Goal: Task Accomplishment & Management: Complete application form

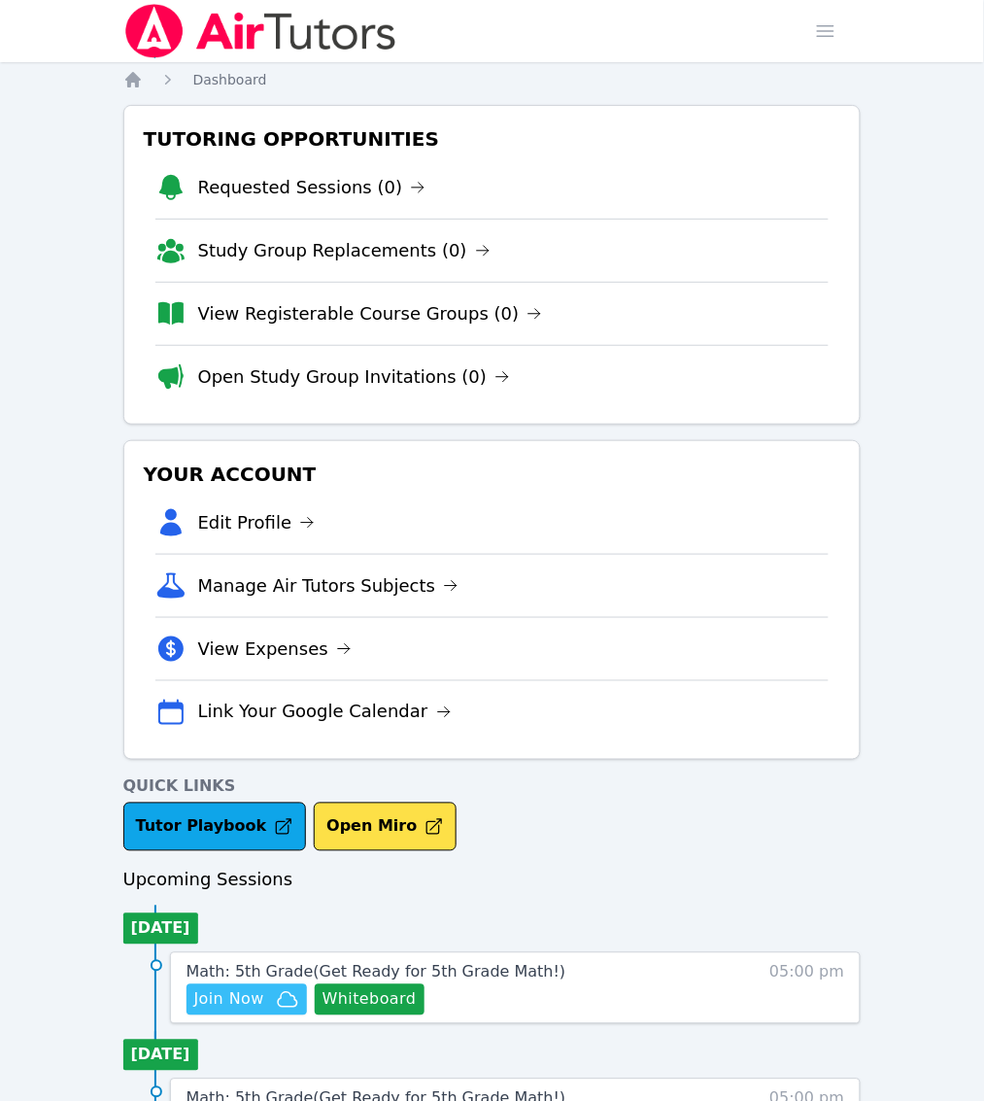
click at [264, 988] on span "Join Now" at bounding box center [229, 999] width 70 height 23
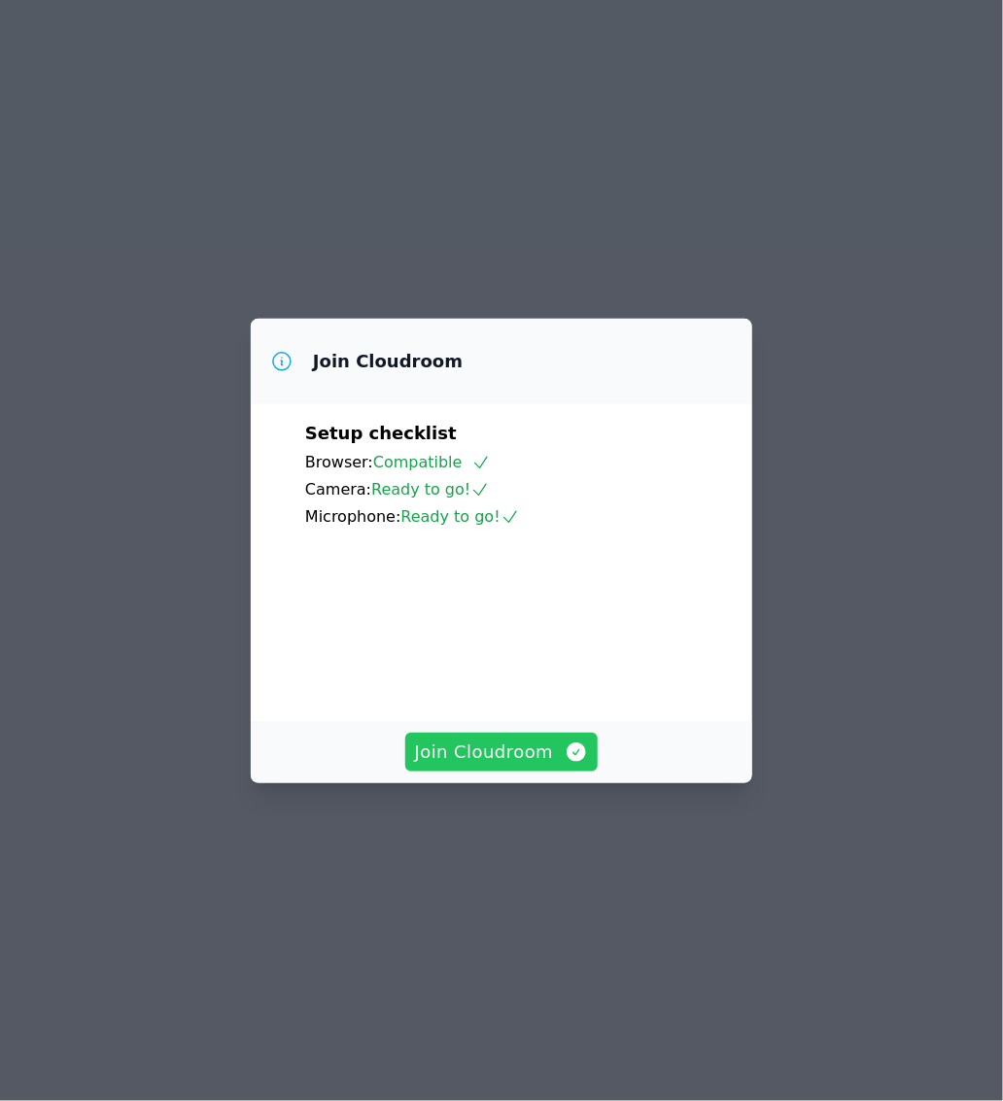
click at [510, 766] on span "Join Cloudroom" at bounding box center [502, 751] width 174 height 27
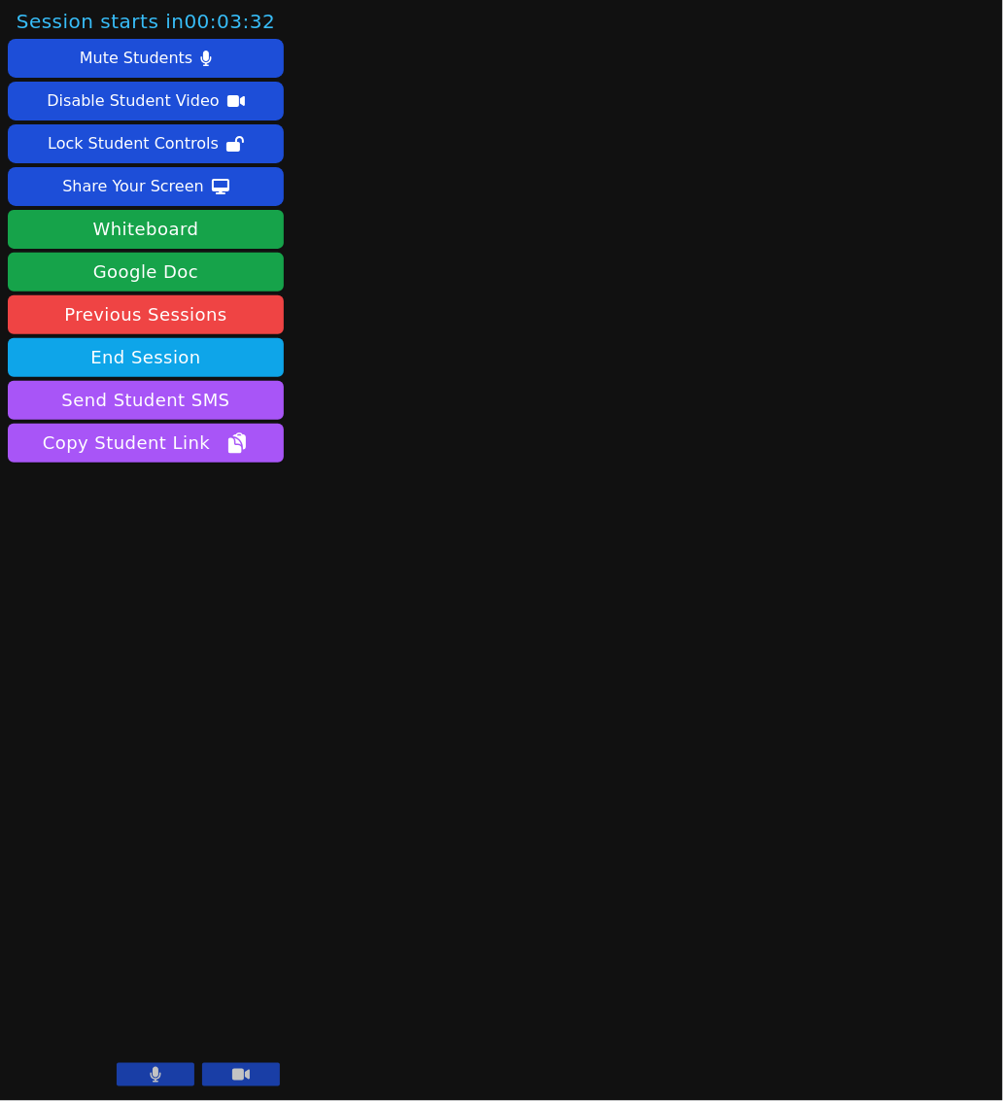
click at [167, 1076] on button at bounding box center [156, 1074] width 78 height 23
click at [259, 1078] on button at bounding box center [241, 1074] width 78 height 23
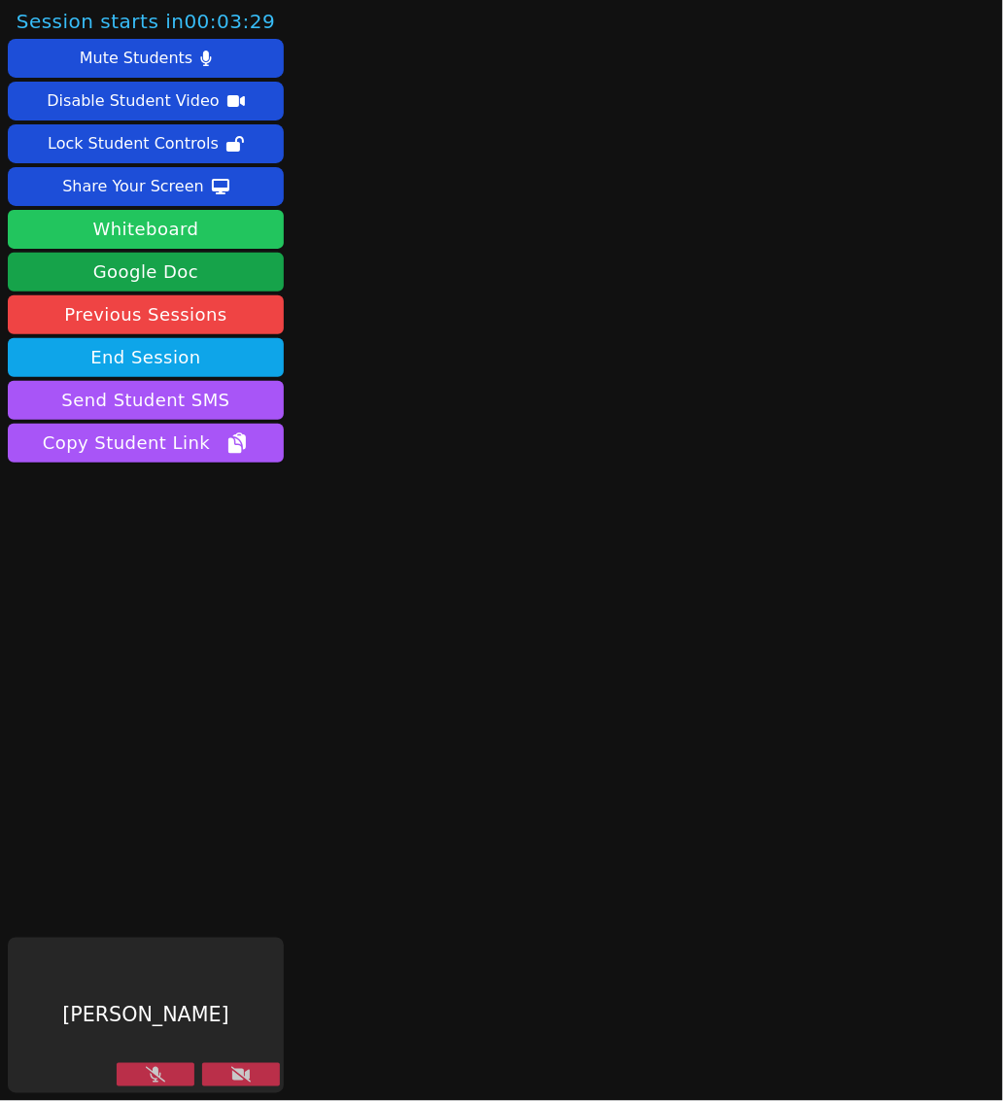
click at [65, 230] on button "Whiteboard" at bounding box center [146, 229] width 276 height 39
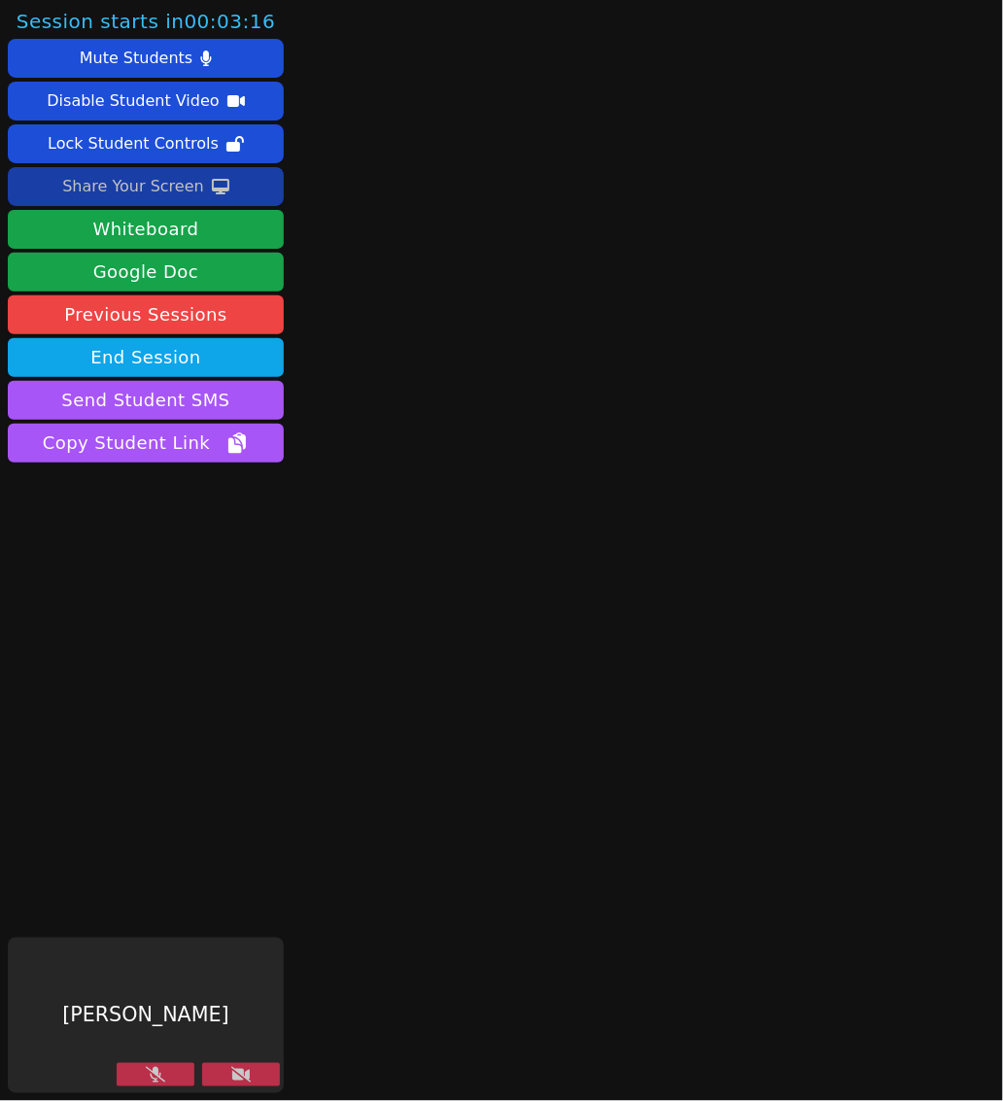
click at [148, 183] on div "Share Your Screen" at bounding box center [133, 186] width 142 height 31
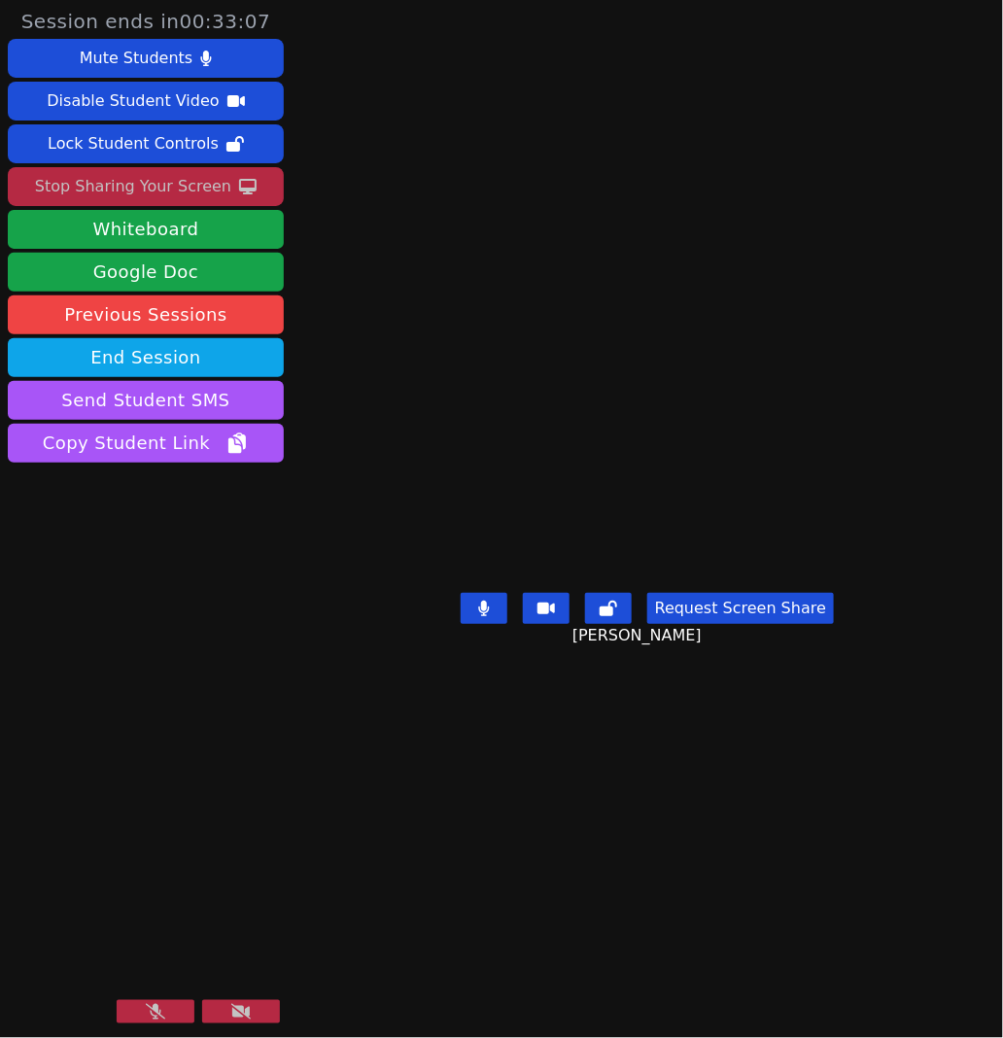
click at [162, 1019] on icon at bounding box center [155, 1012] width 19 height 16
click at [233, 1006] on icon at bounding box center [240, 1012] width 19 height 16
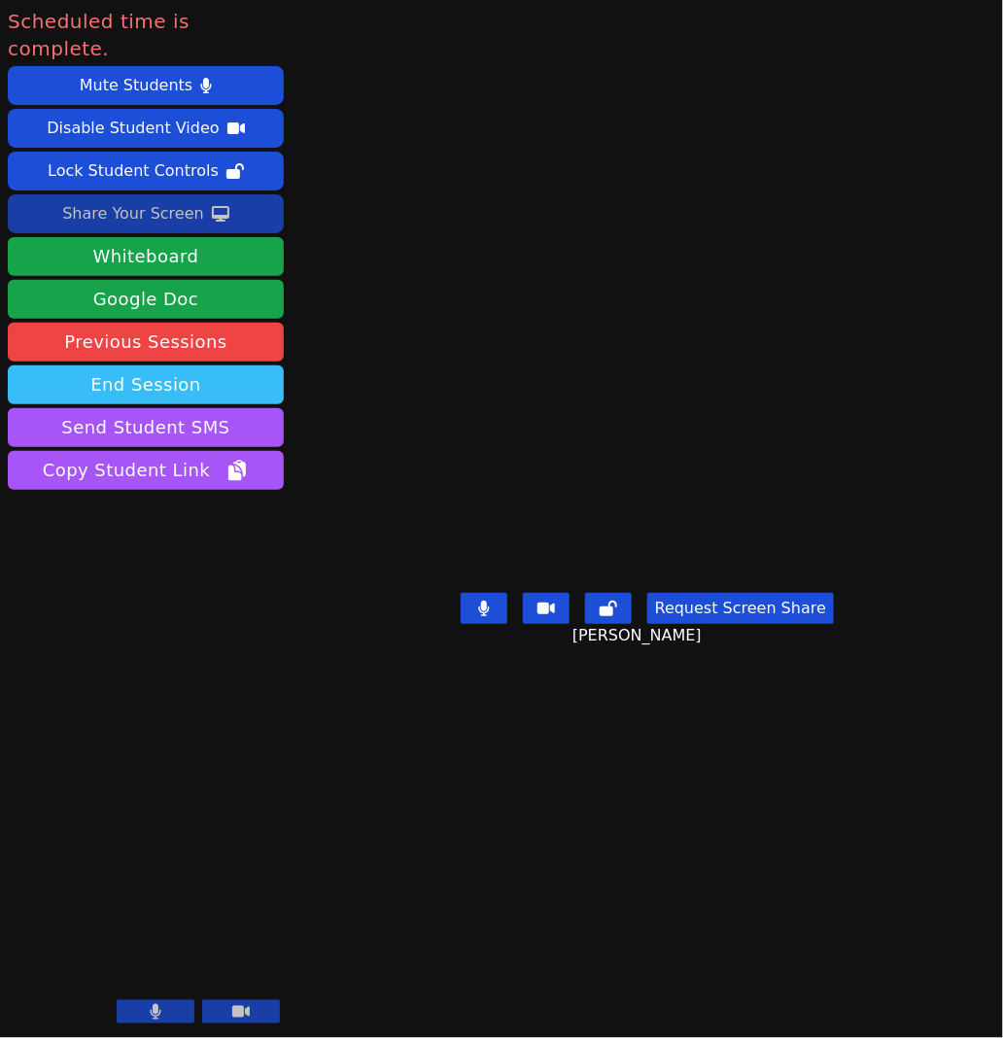
click at [200, 365] on button "End Session" at bounding box center [146, 384] width 276 height 39
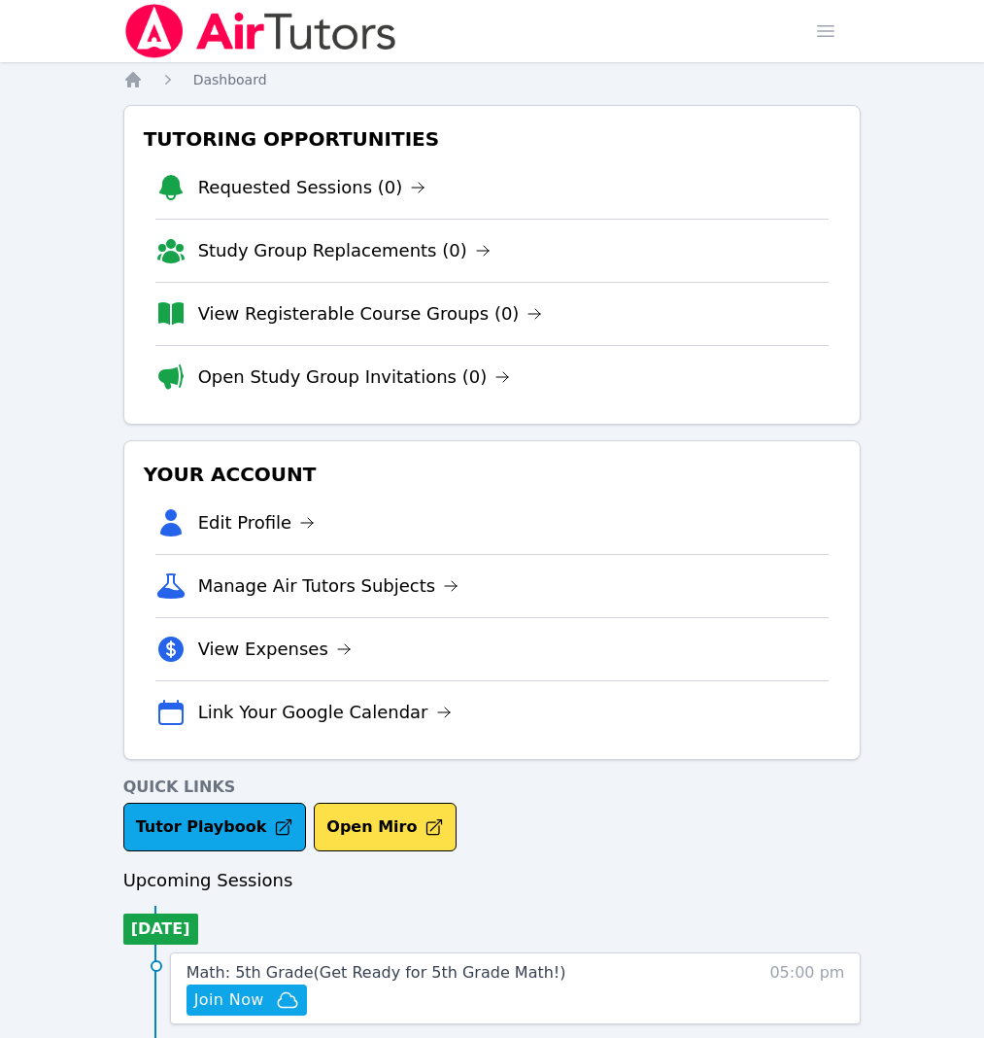
scroll to position [364, 0]
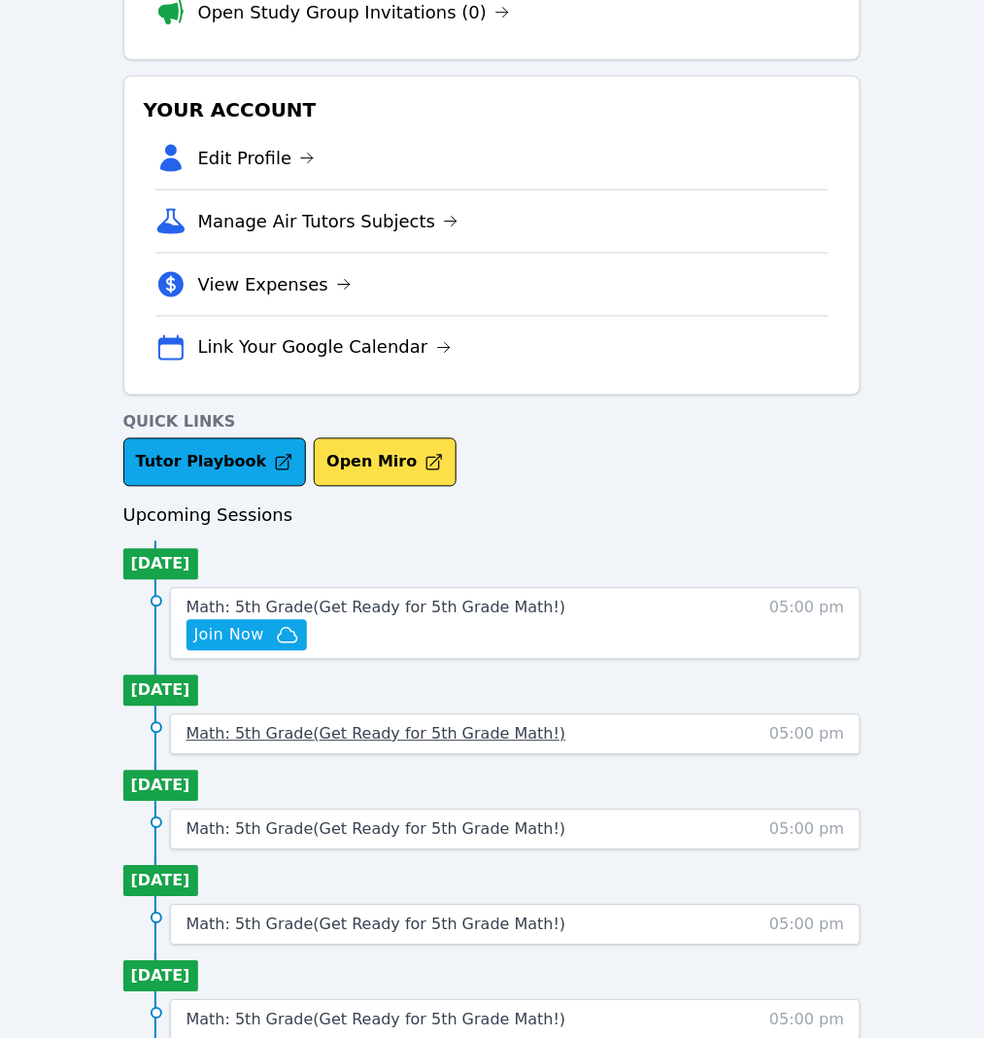
click at [566, 725] on span "Math: 5th Grade ( Get Ready for 5th Grade Math! )" at bounding box center [377, 734] width 380 height 18
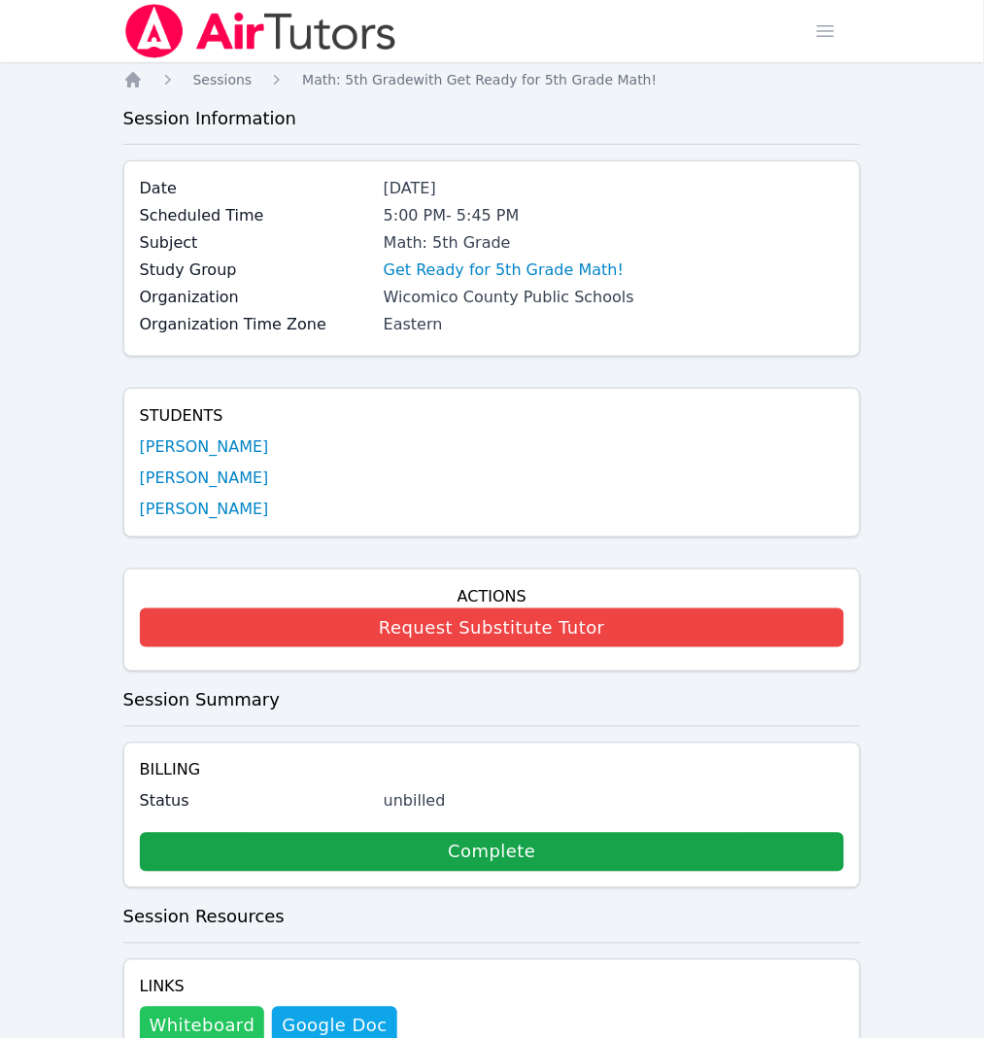
click at [226, 1006] on button "Whiteboard" at bounding box center [202, 1025] width 125 height 39
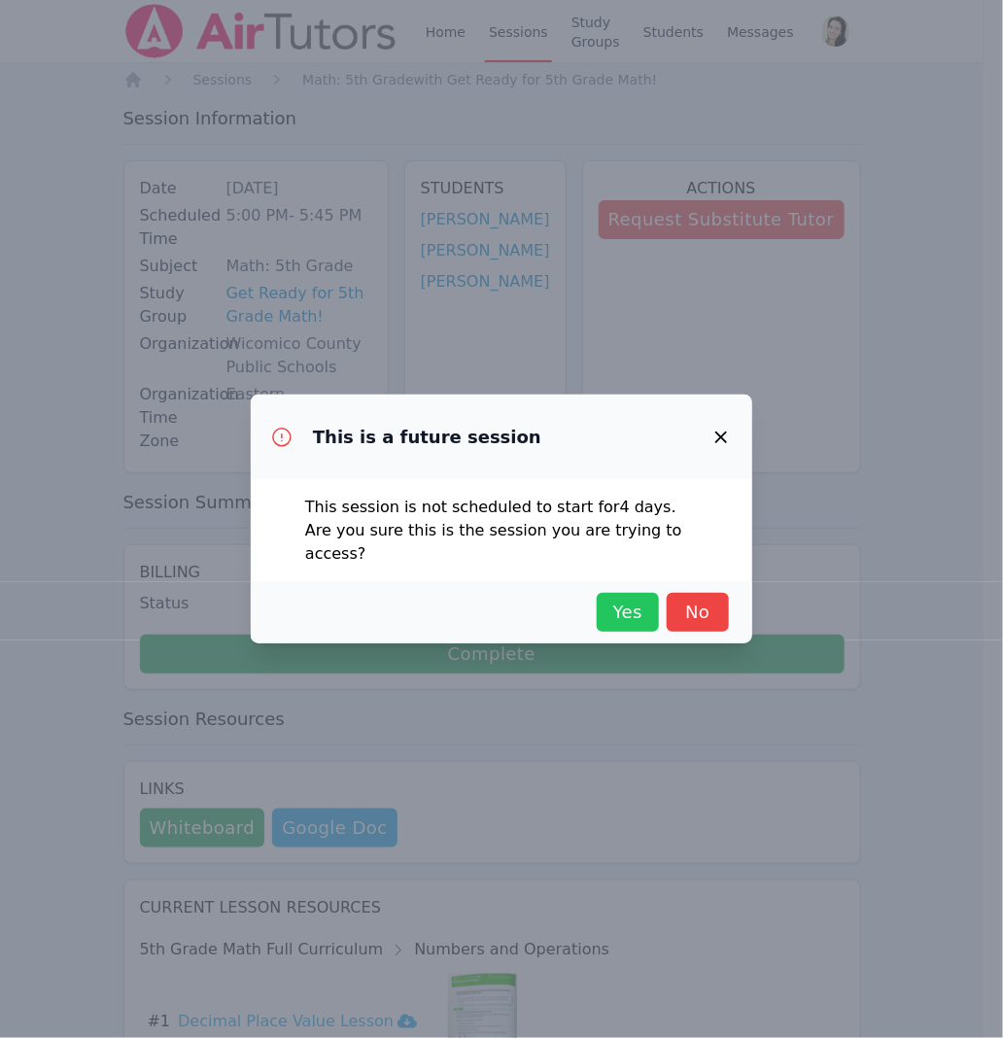
click at [638, 603] on span "Yes" at bounding box center [627, 611] width 43 height 27
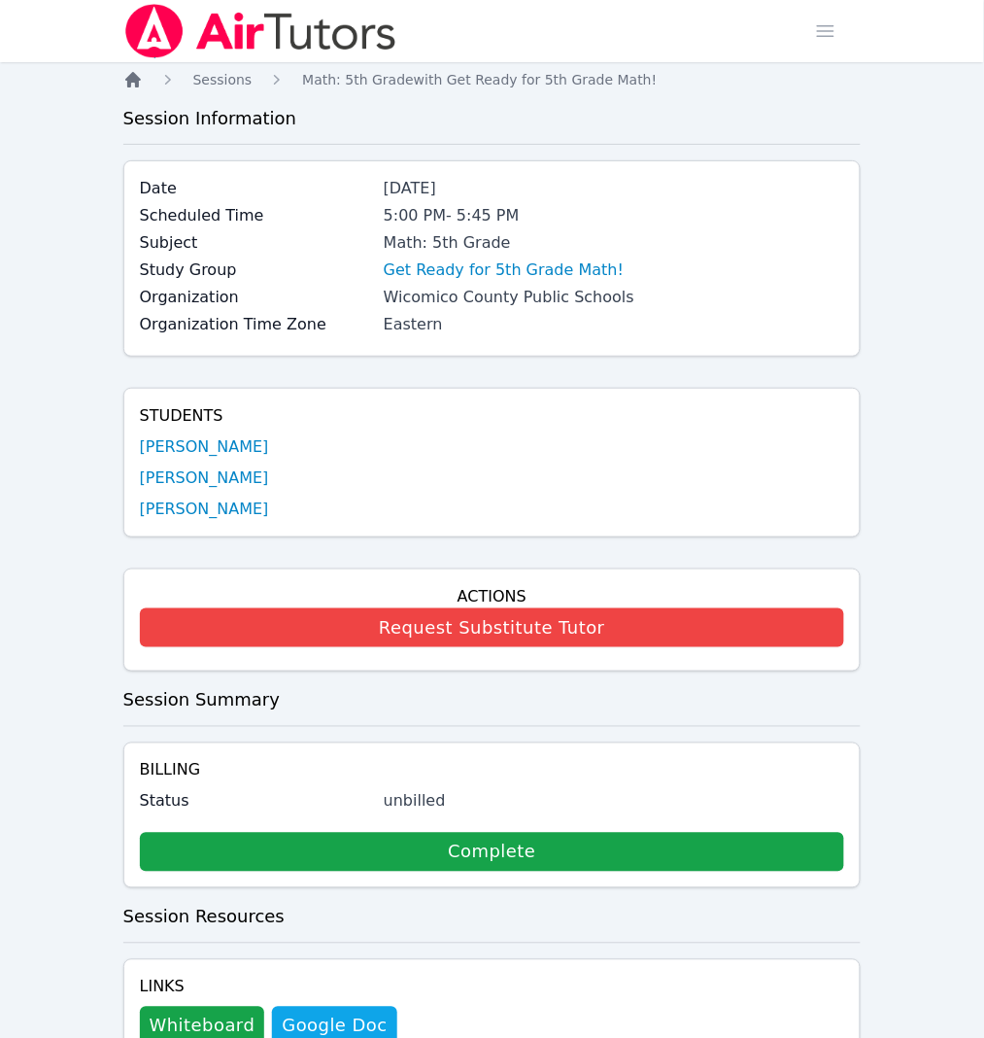
click at [136, 78] on icon "Breadcrumb" at bounding box center [133, 80] width 16 height 16
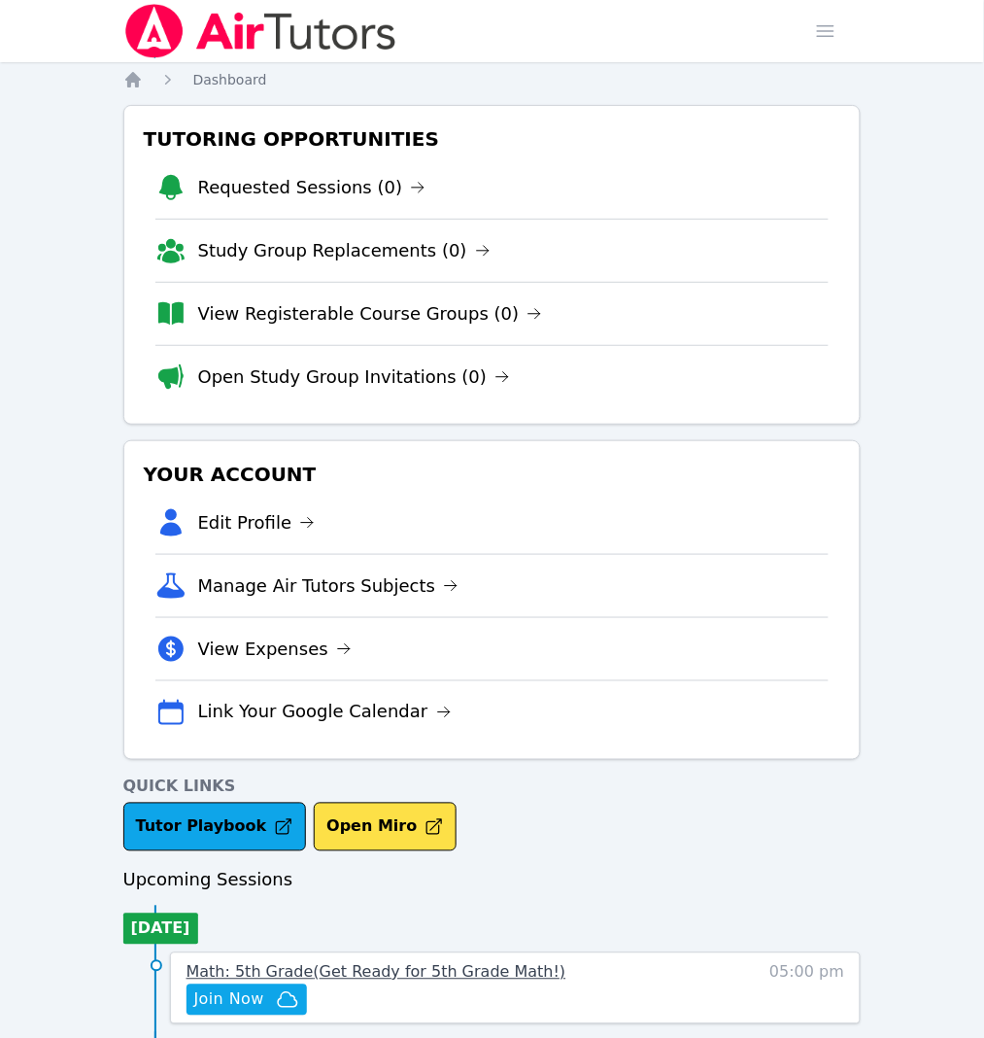
click at [566, 963] on span "Math: 5th Grade ( Get Ready for 5th Grade Math! )" at bounding box center [377, 972] width 380 height 18
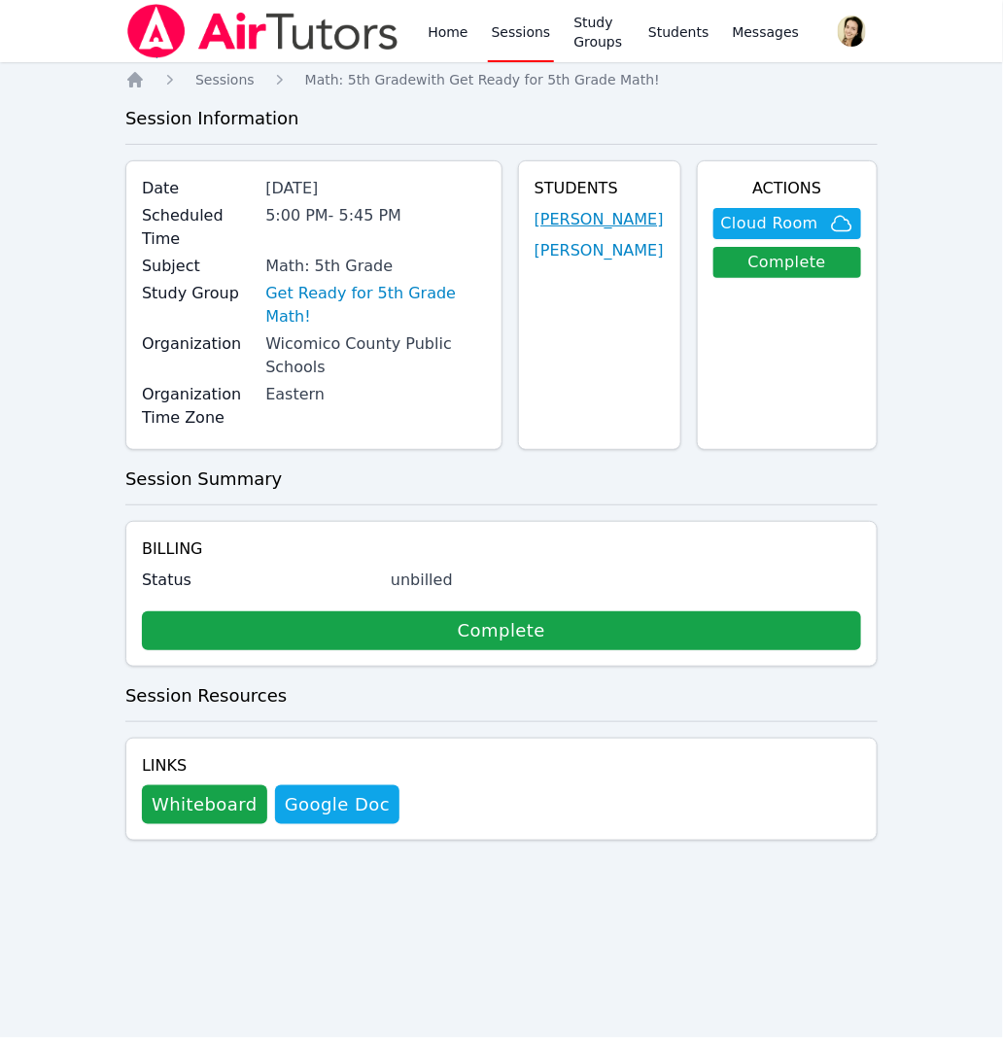
click at [581, 220] on link "[PERSON_NAME]" at bounding box center [598, 219] width 129 height 23
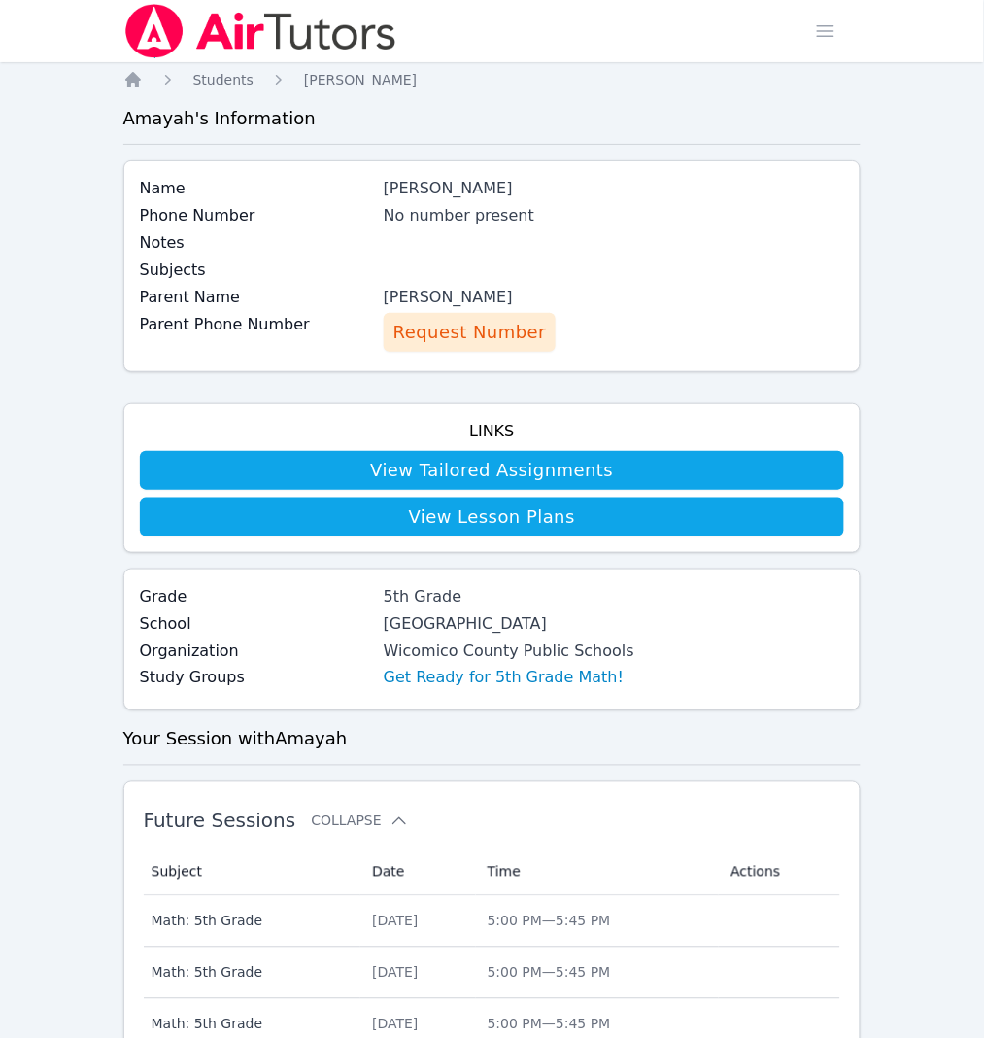
click at [393, 333] on span "Request Number" at bounding box center [469, 332] width 153 height 27
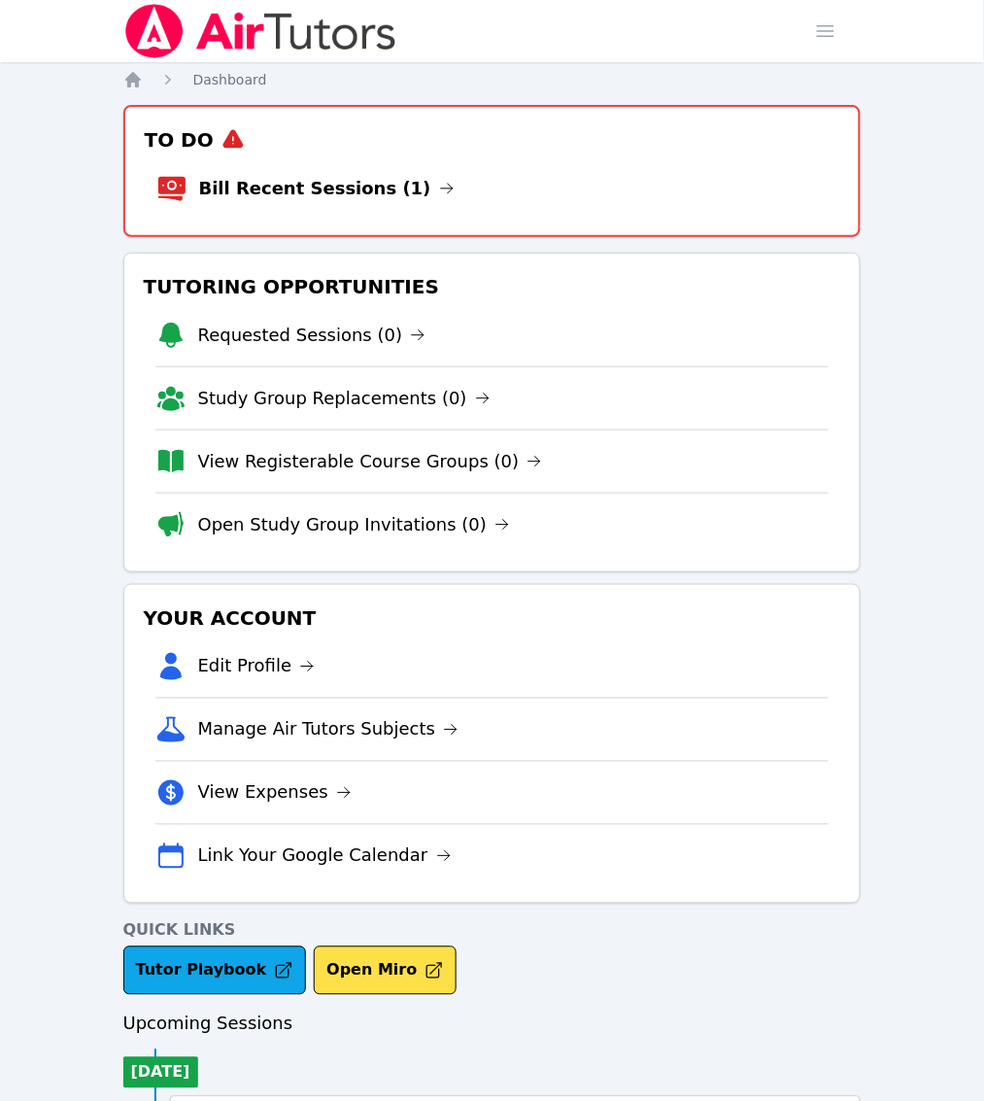
click at [244, 181] on link "Bill Recent Sessions (1)" at bounding box center [327, 188] width 256 height 27
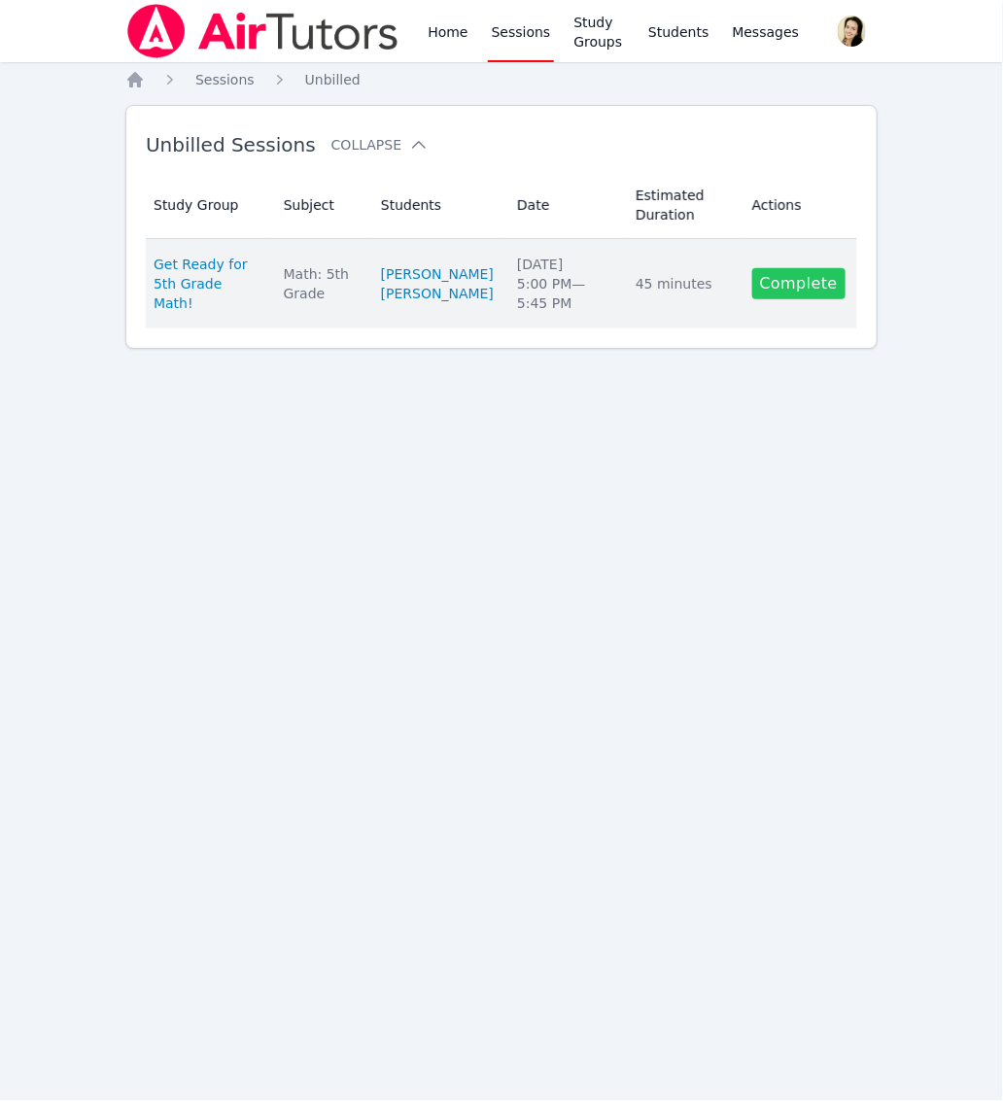
click at [799, 285] on link "Complete" at bounding box center [798, 283] width 93 height 31
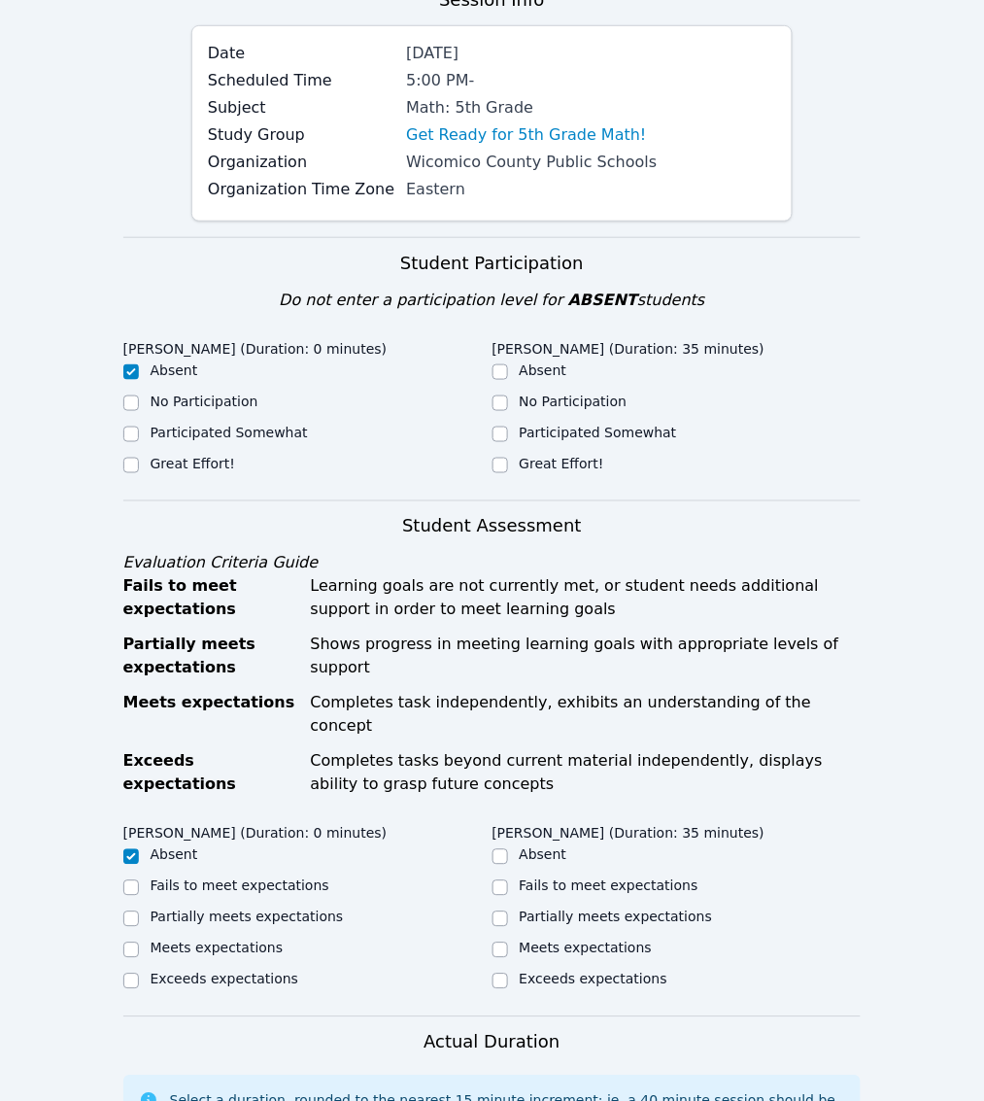
scroll to position [243, 0]
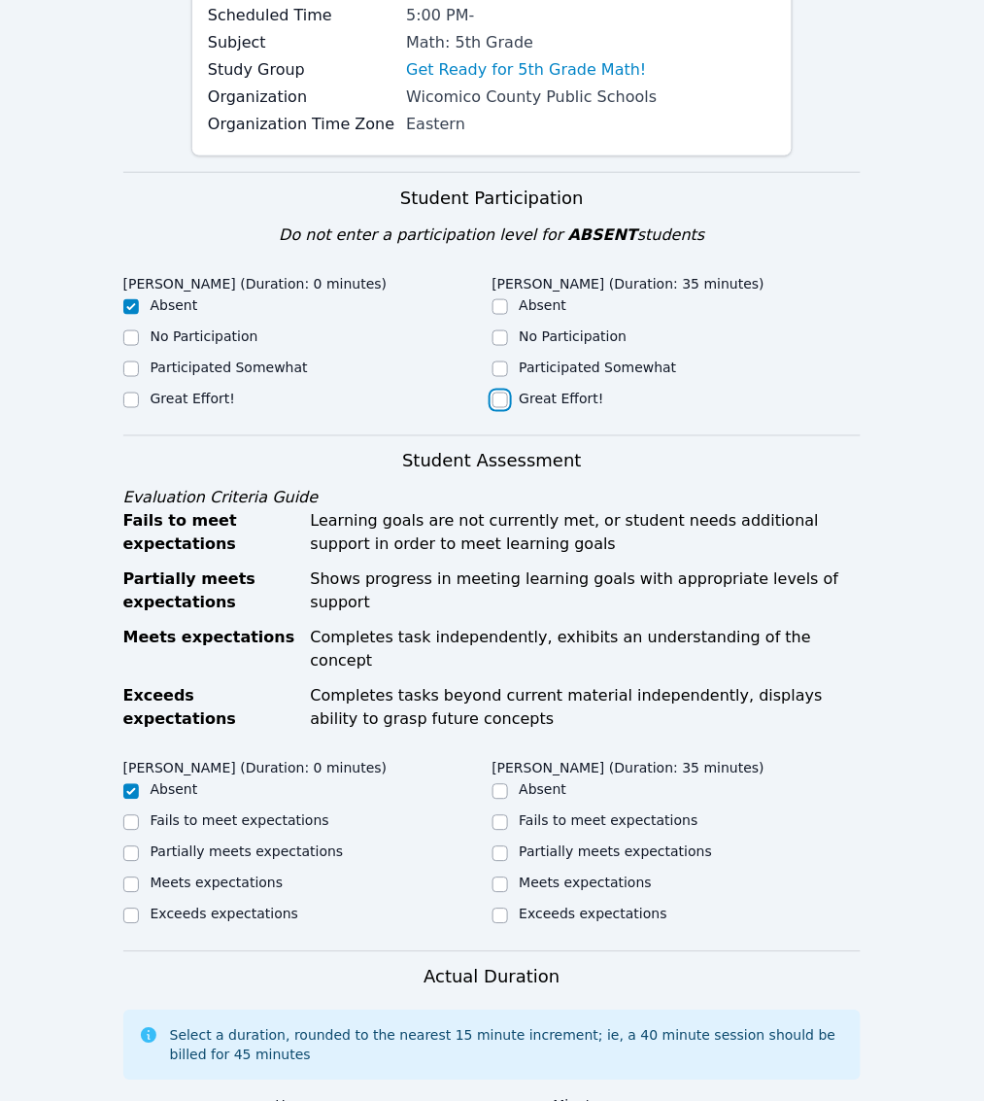
click at [493, 408] on input "Great Effort!" at bounding box center [501, 400] width 16 height 16
checkbox input "true"
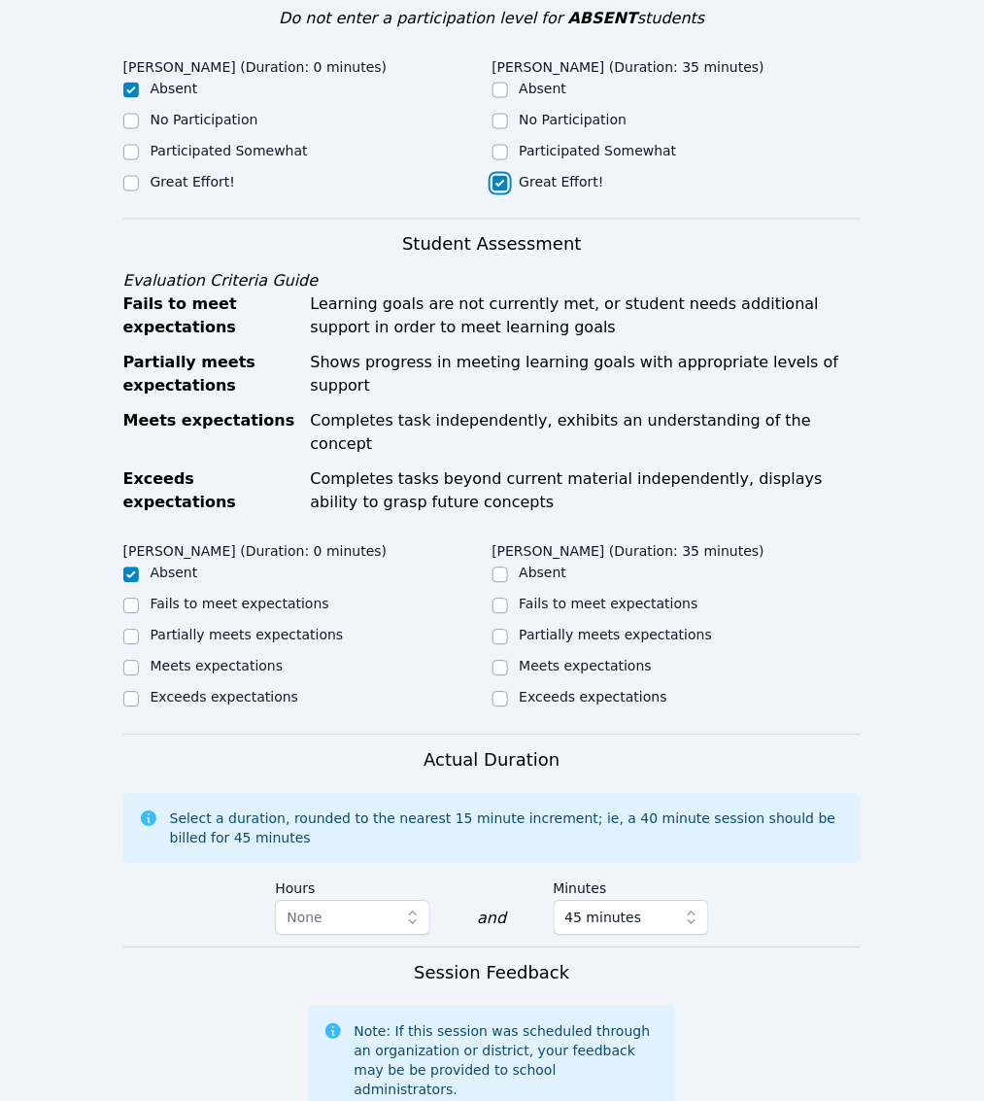
scroll to position [486, 0]
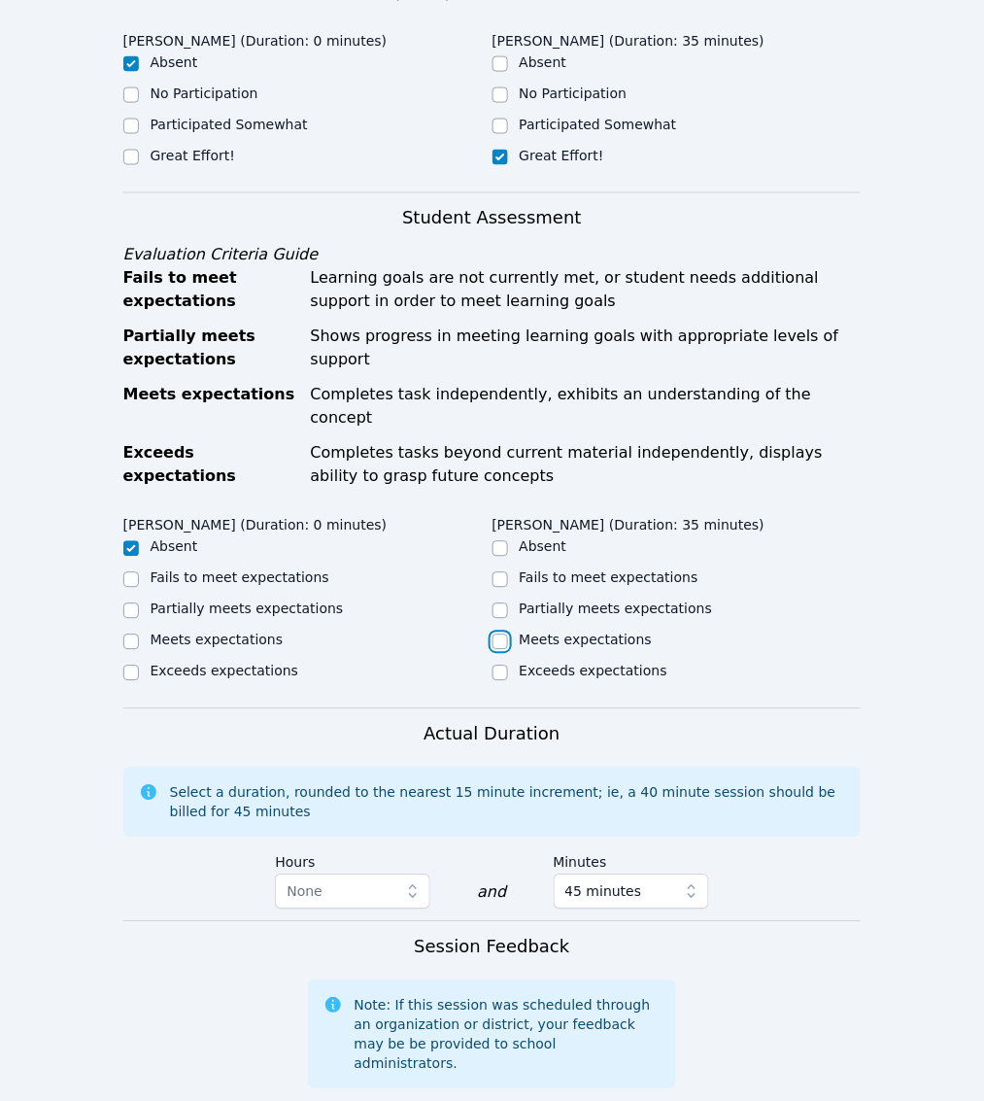
click at [493, 650] on input "Meets expectations" at bounding box center [501, 642] width 16 height 16
checkbox input "true"
click at [493, 619] on input "Partially meets expectations" at bounding box center [501, 611] width 16 height 16
checkbox input "true"
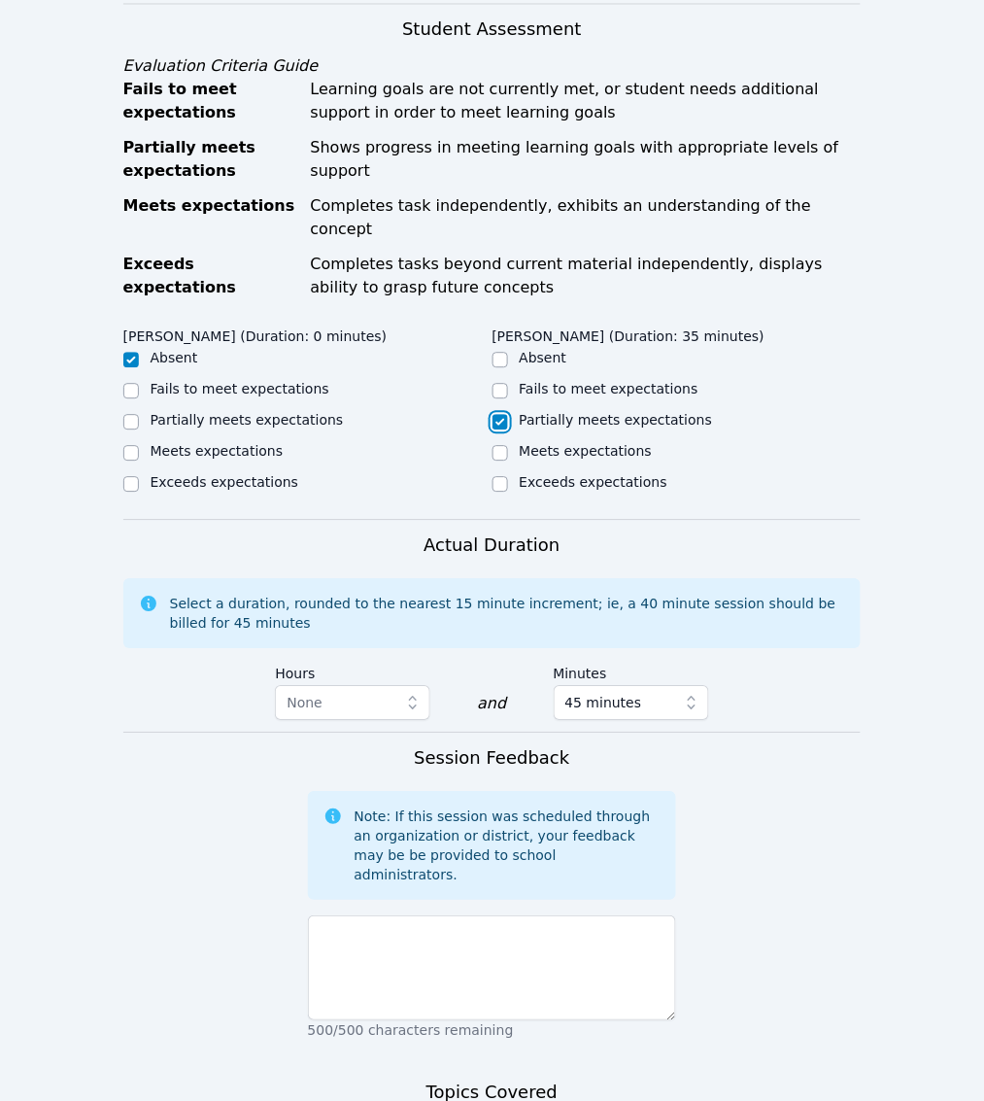
scroll to position [850, 0]
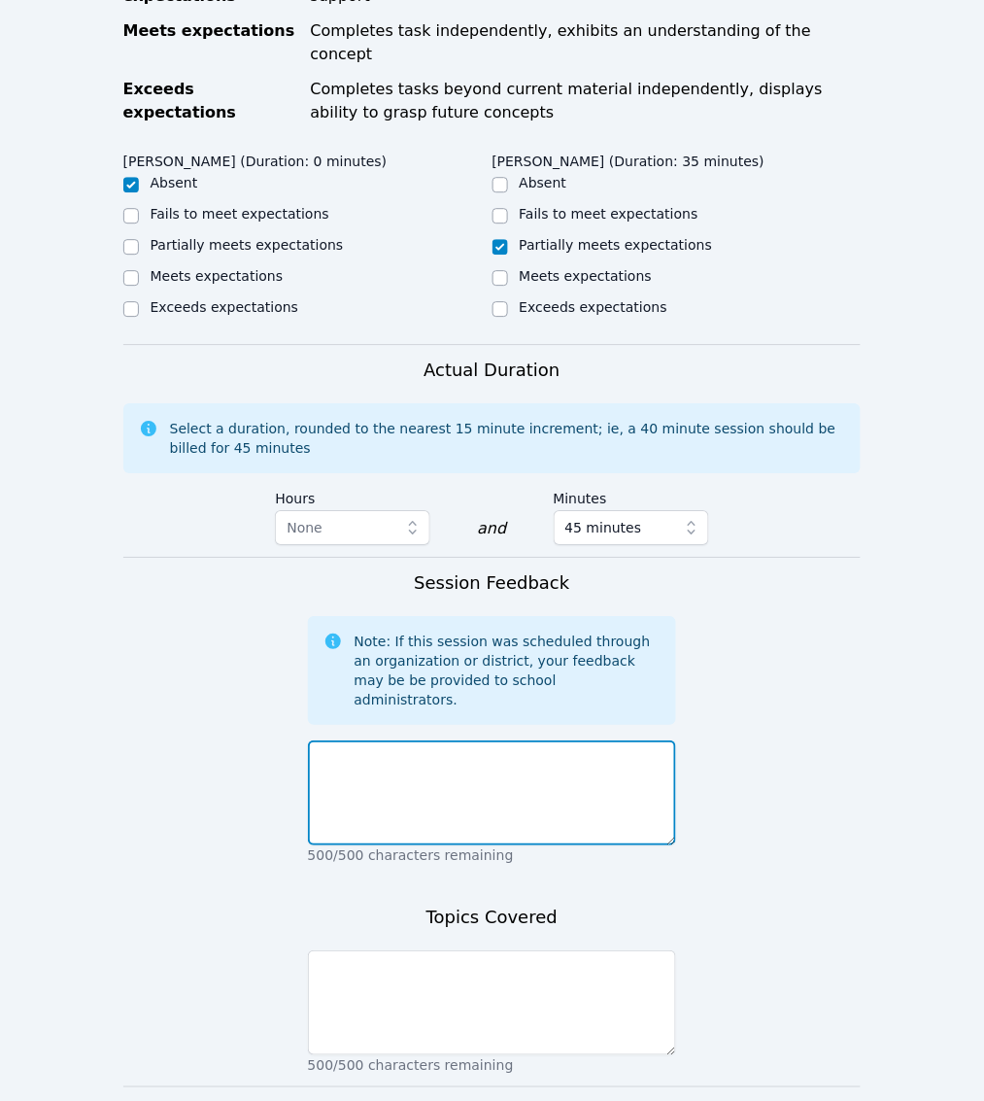
click at [433, 845] on textarea at bounding box center [492, 792] width 369 height 105
drag, startPoint x: 433, startPoint y: 910, endPoint x: 484, endPoint y: 313, distance: 599.6
click at [493, 196] on div "Absent" at bounding box center [677, 184] width 369 height 23
click at [493, 286] on input "Meets expectations" at bounding box center [501, 278] width 16 height 16
checkbox input "true"
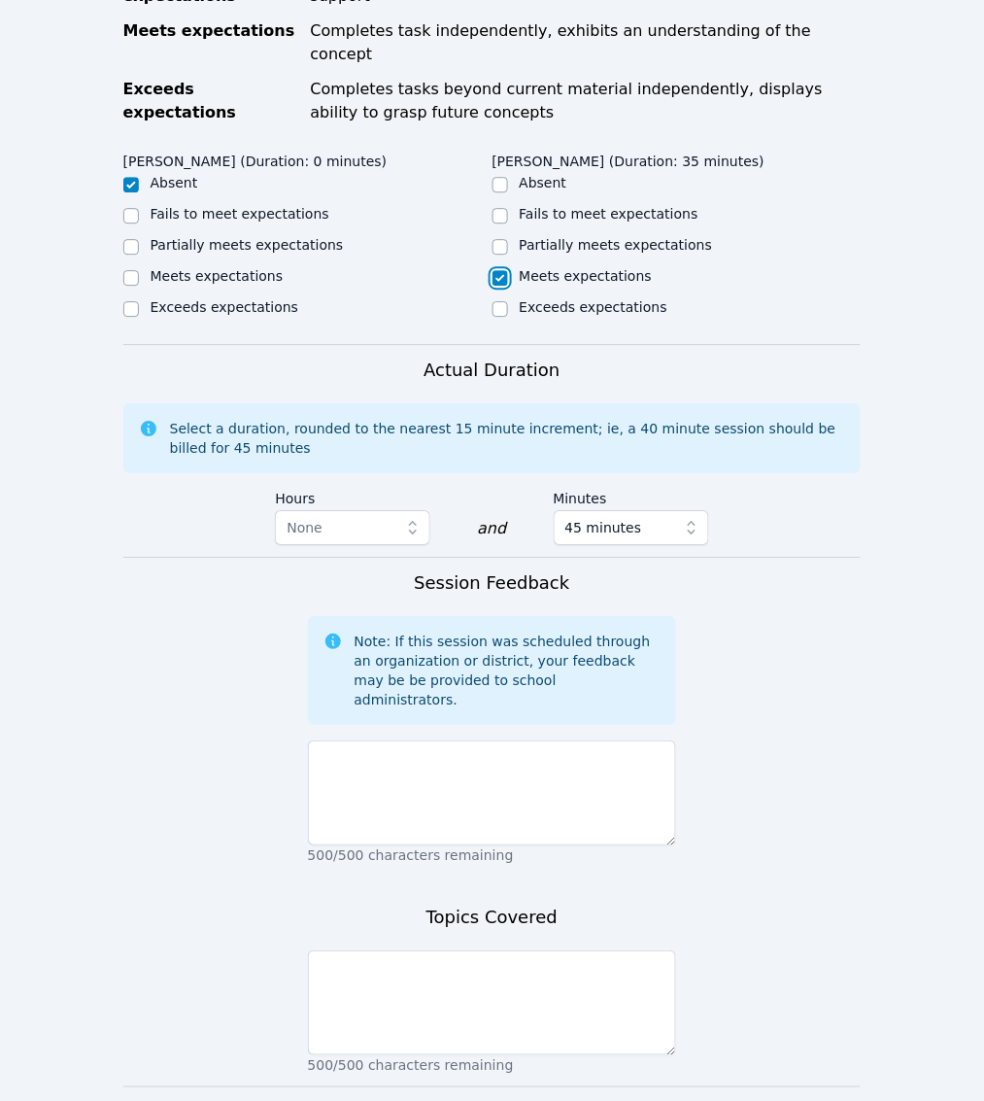
checkbox input "false"
click at [377, 845] on textarea at bounding box center [492, 792] width 369 height 105
paste textarea "After warming up with a bellringer on multiples of 5, arrays, decimals, fractio…"
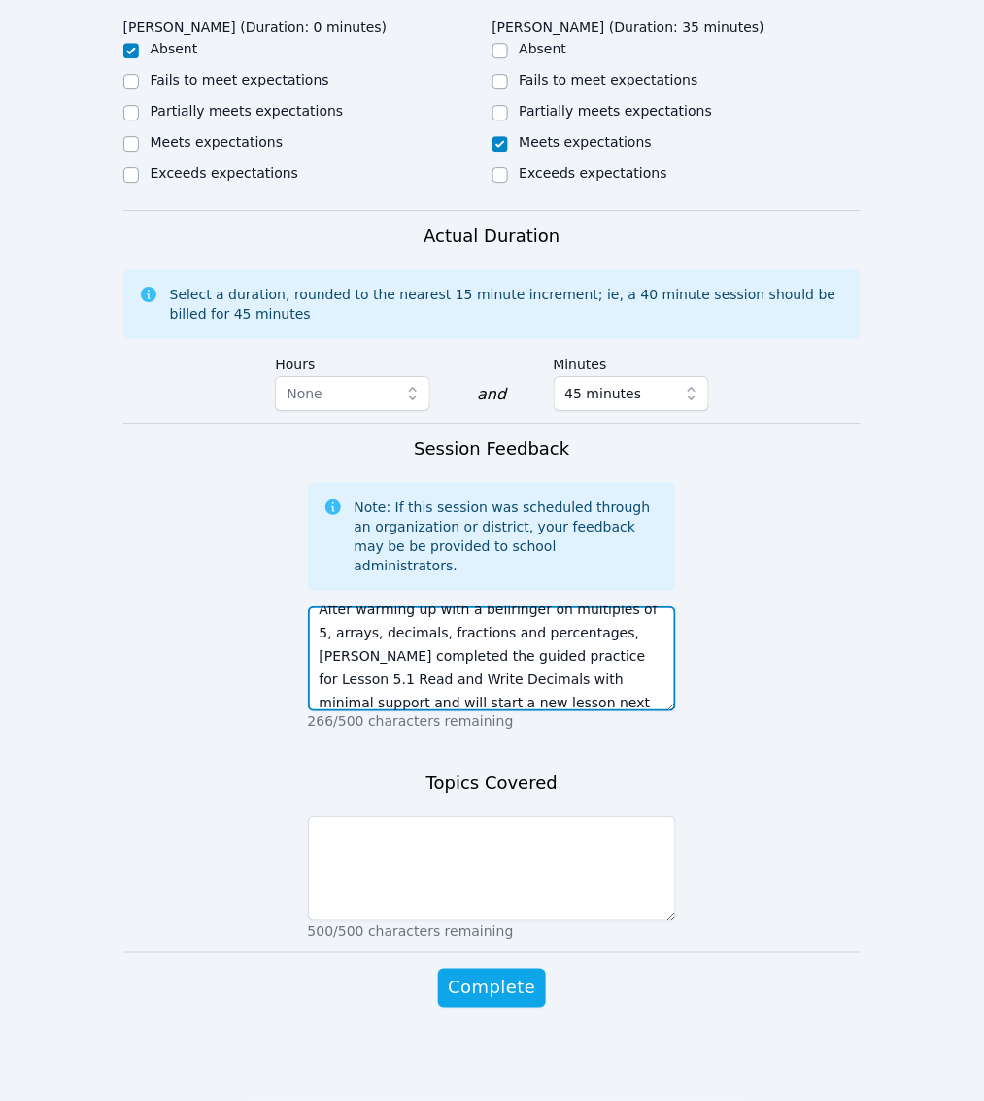
scroll to position [1137, 0]
type textarea "After warming up with a bellringer on multiples of 5, arrays, decimals, fractio…"
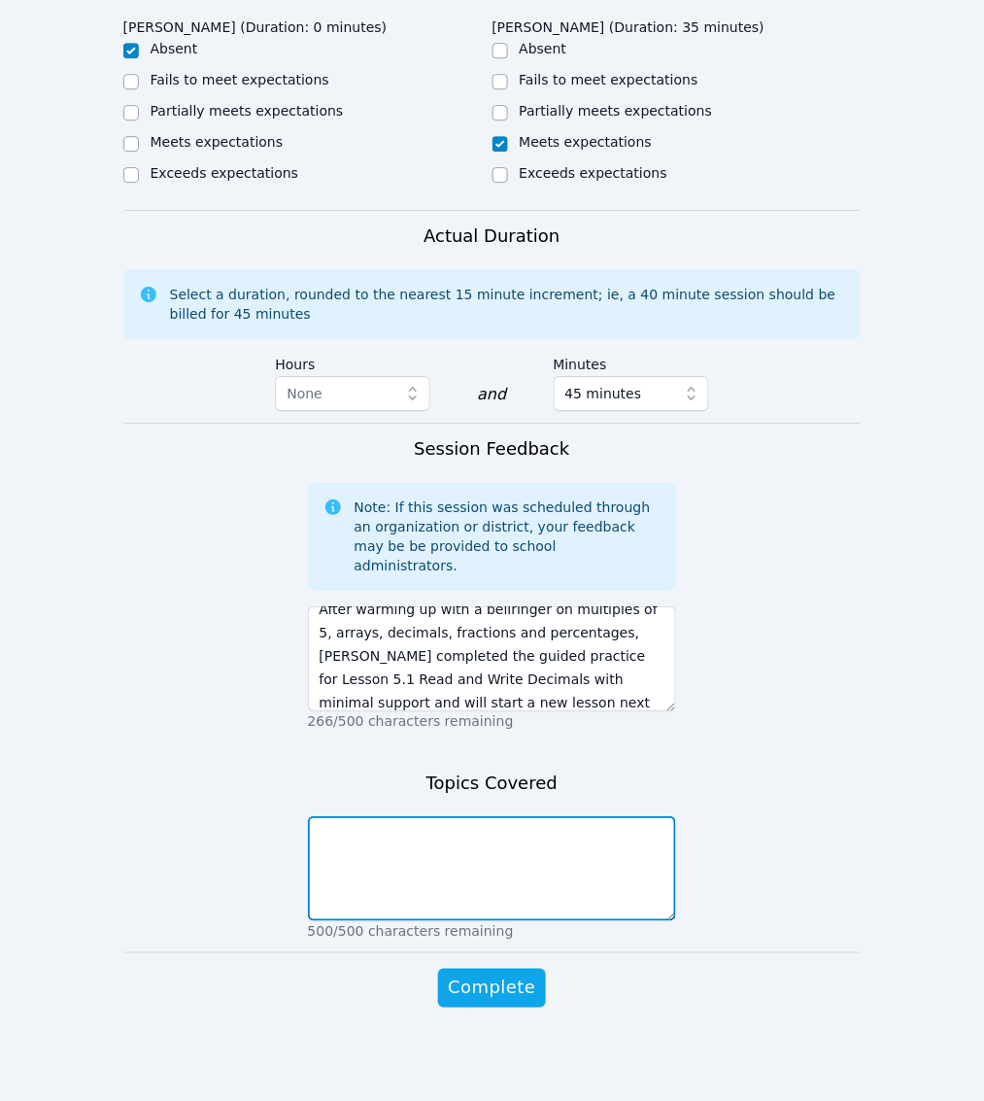
click at [371, 831] on textarea at bounding box center [492, 868] width 369 height 105
paste textarea "Multiples of 5, arrays, decimals, fractions and percentages"
type textarea "Multiples of 5, arrays, decimals, fractions and percentages"
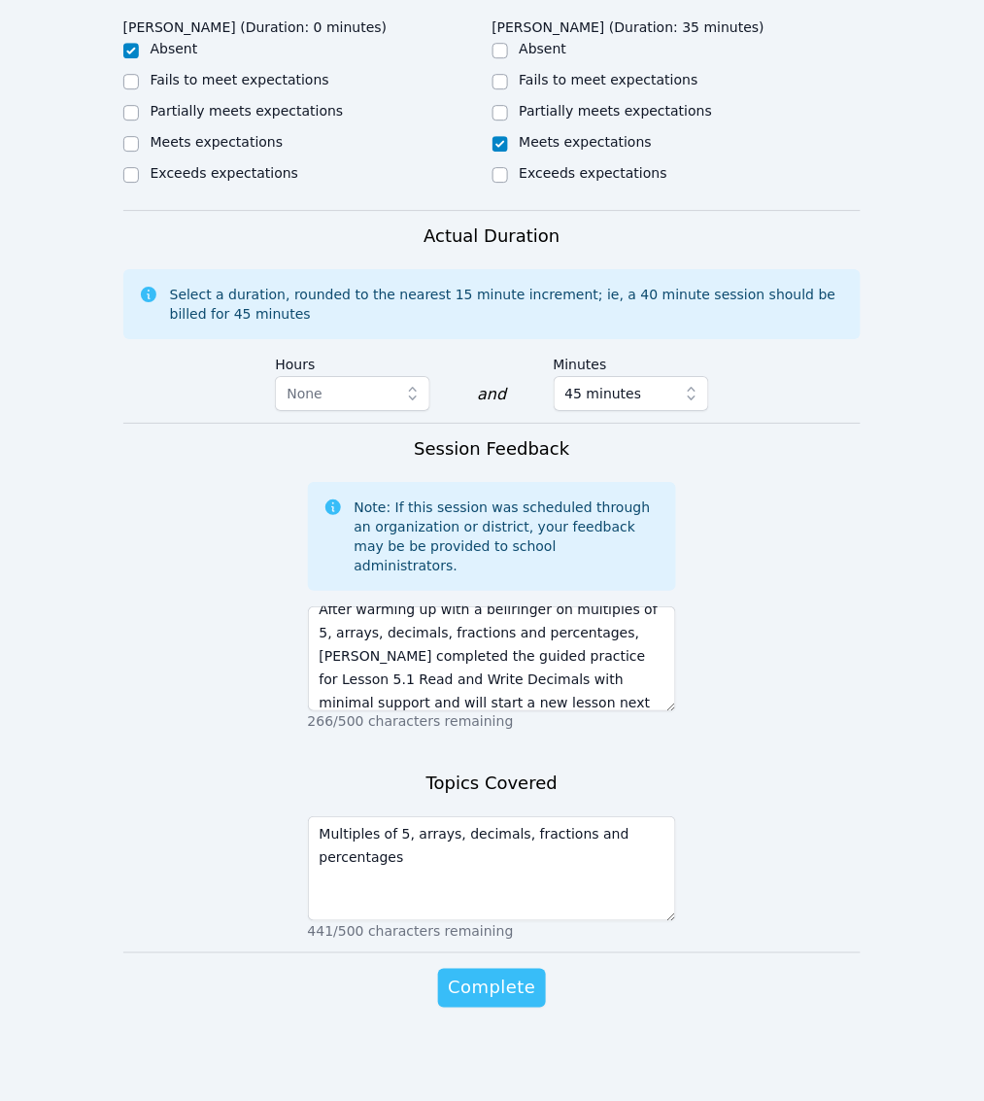
click at [497, 989] on span "Complete" at bounding box center [491, 987] width 87 height 27
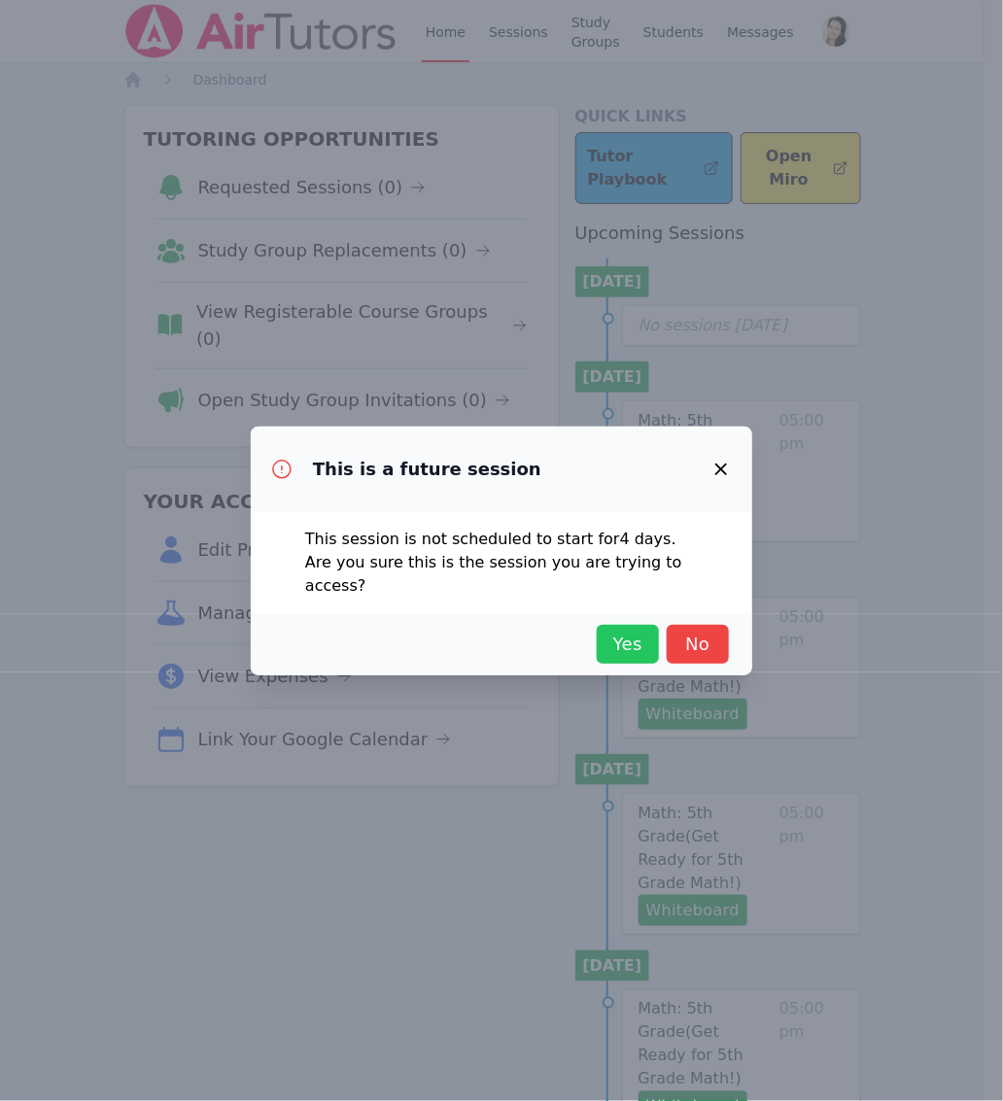
click at [646, 633] on span "Yes" at bounding box center [627, 644] width 43 height 27
